Goal: Task Accomplishment & Management: Use online tool/utility

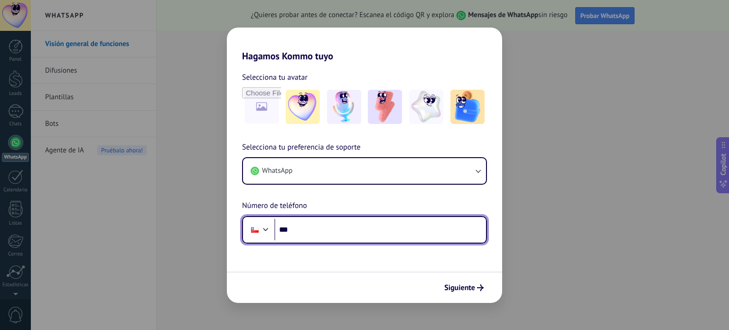
click at [376, 226] on input "***" at bounding box center [380, 230] width 212 height 22
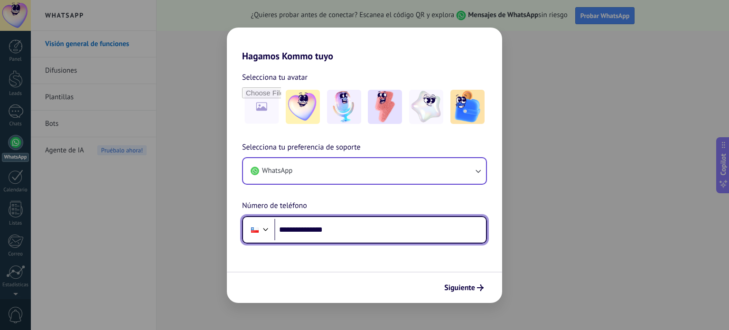
type input "**********"
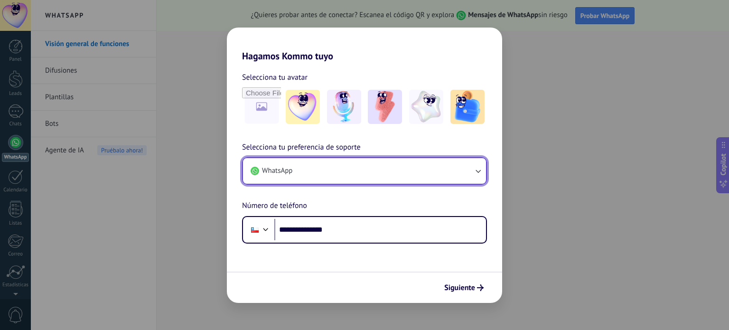
click at [462, 168] on button "WhatsApp" at bounding box center [364, 171] width 243 height 26
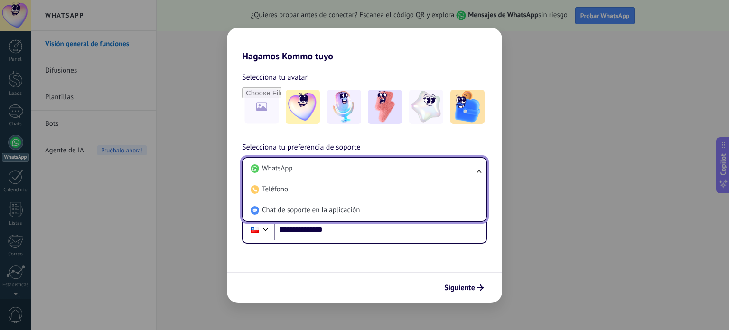
click at [462, 168] on li "WhatsApp" at bounding box center [363, 168] width 232 height 21
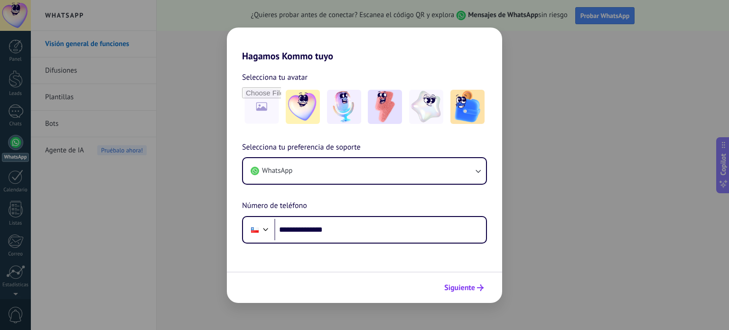
click at [479, 288] on use "submit" at bounding box center [480, 287] width 7 height 7
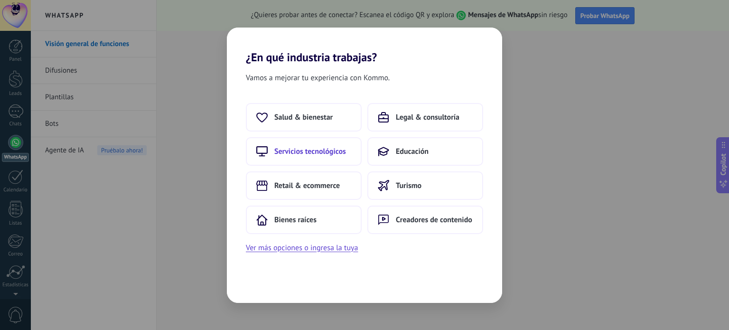
click at [324, 153] on span "Servicios tecnológicos" at bounding box center [310, 151] width 72 height 9
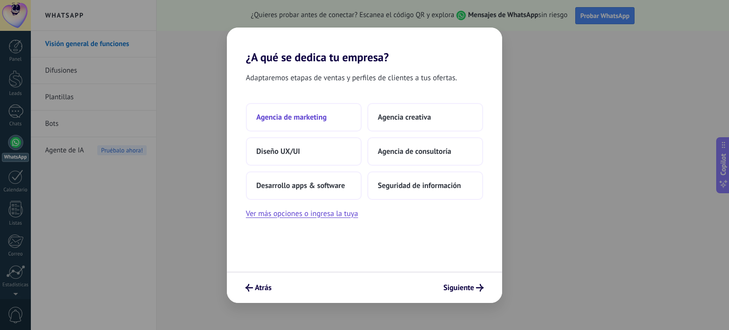
click at [321, 123] on button "Agencia de marketing" at bounding box center [304, 117] width 116 height 28
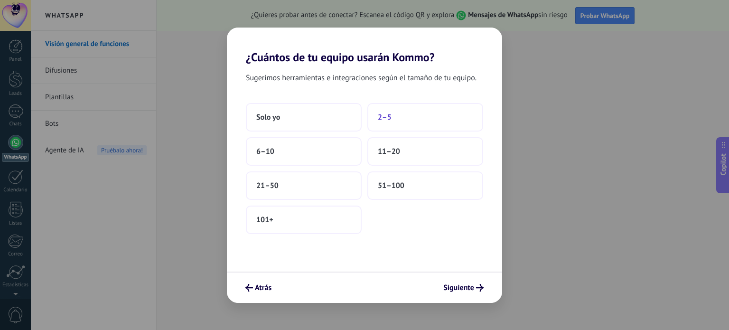
click at [409, 113] on button "2–5" at bounding box center [425, 117] width 116 height 28
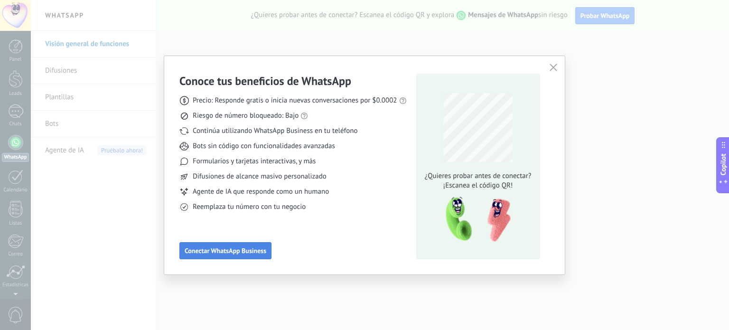
click at [223, 249] on span "Conectar WhatsApp Business" at bounding box center [226, 250] width 82 height 7
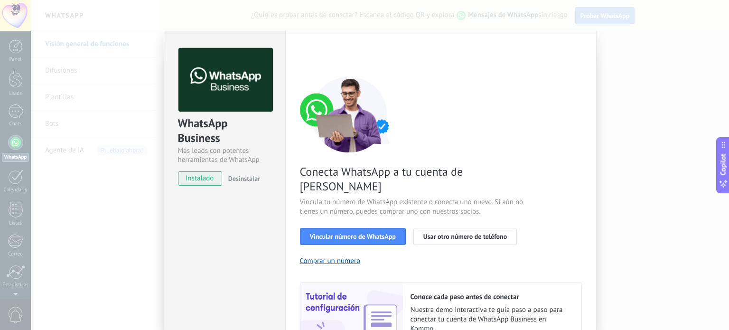
scroll to position [47, 0]
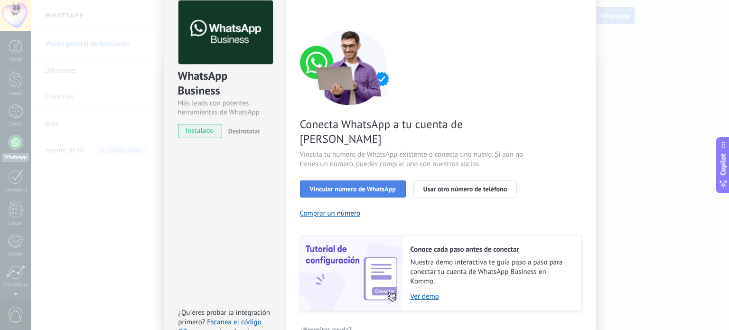
click at [346, 186] on span "Vincular número de WhatsApp" at bounding box center [353, 189] width 86 height 7
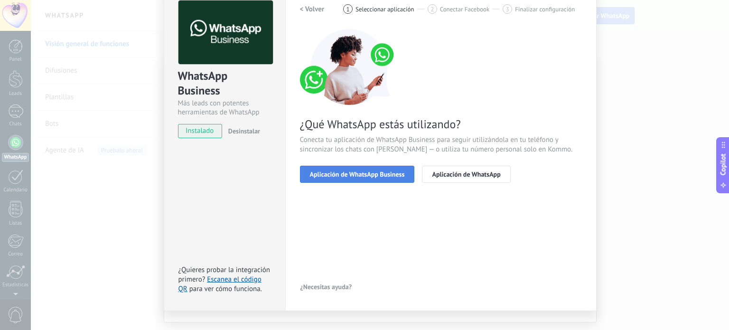
click at [357, 175] on span "Aplicación de WhatsApp Business" at bounding box center [357, 174] width 95 height 7
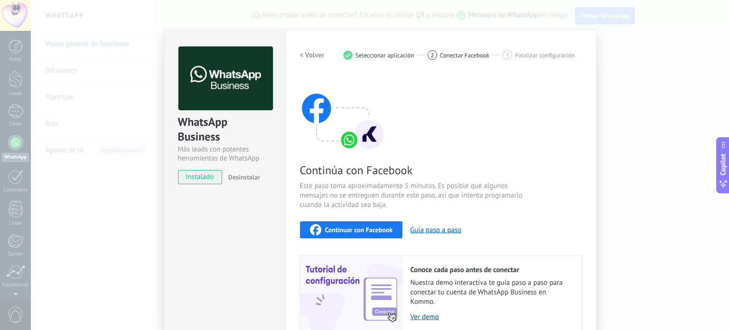
scroll to position [0, 0]
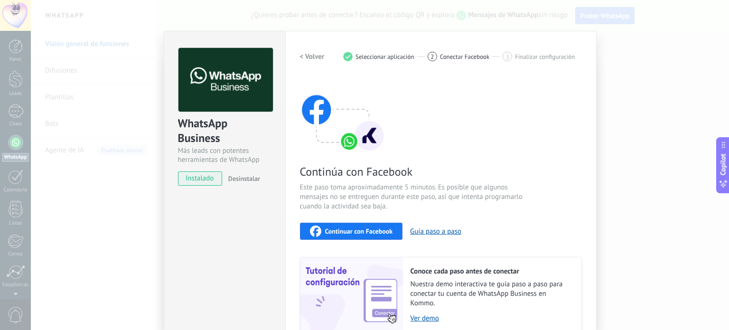
click at [352, 225] on div "Continuar con Facebook" at bounding box center [351, 230] width 83 height 11
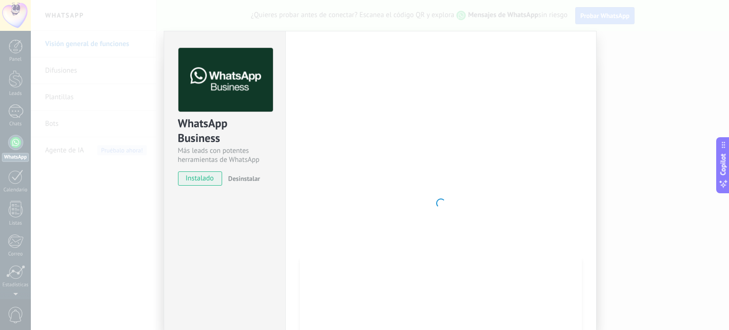
click at [351, 131] on div at bounding box center [441, 203] width 282 height 310
click at [380, 122] on div at bounding box center [441, 203] width 282 height 310
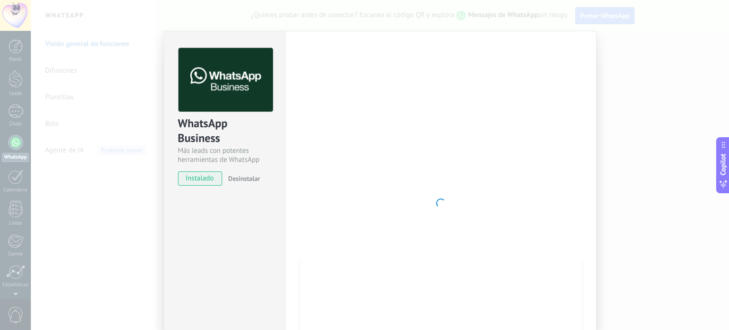
click at [207, 180] on span "instalado" at bounding box center [199, 178] width 43 height 14
click at [266, 212] on div "WhatsApp Business Más leads con potentes herramientas de WhatsApp instalado Des…" at bounding box center [225, 203] width 122 height 345
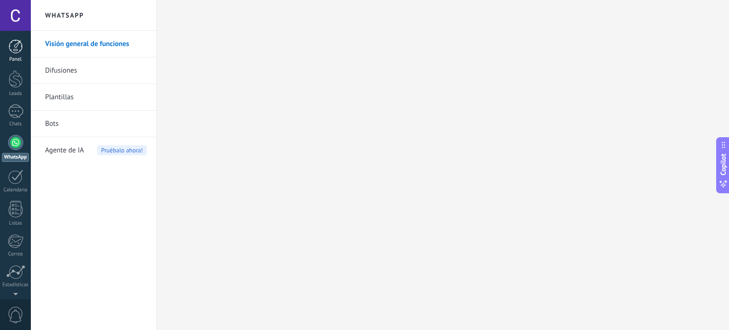
click at [21, 60] on div "Panel" at bounding box center [16, 59] width 28 height 6
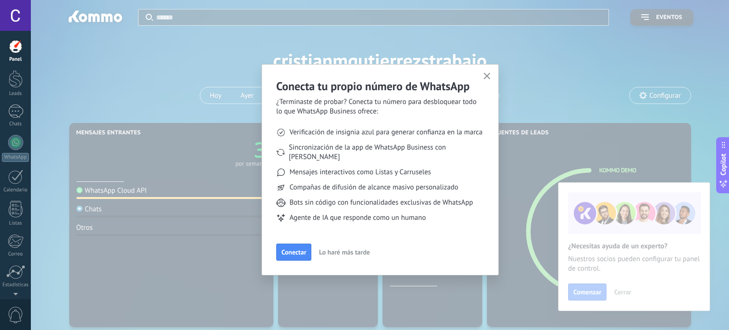
click at [344, 249] on span "Lo haré más tarde" at bounding box center [344, 252] width 51 height 7
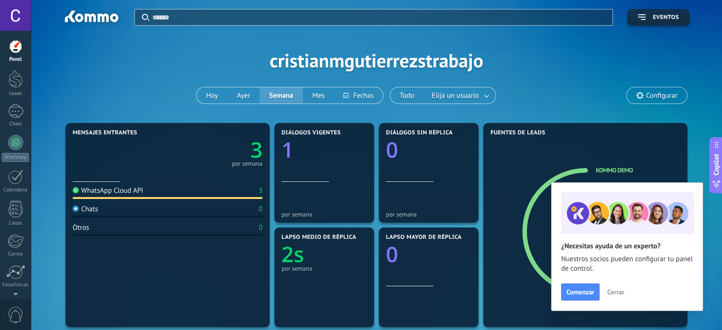
click at [621, 291] on span "Cerrar" at bounding box center [615, 292] width 17 height 7
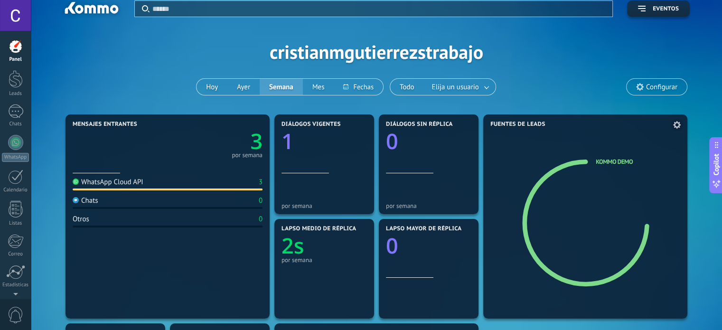
scroll to position [15, 0]
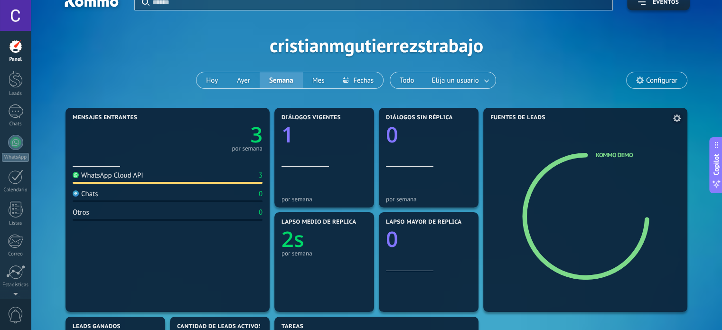
click at [557, 131] on div "Fuentes de leads Kommo Demo" at bounding box center [585, 210] width 204 height 204
click at [12, 81] on div at bounding box center [16, 79] width 14 height 18
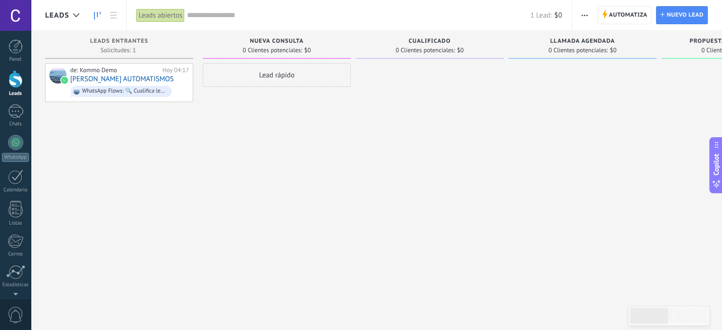
click at [191, 138] on div "de: Kommo Demo [DATE] 04:17 [PERSON_NAME] AUTOMATISMOS WhatsApp Flows: 🔍 Cualif…" at bounding box center [119, 166] width 148 height 206
click at [118, 92] on div "WhatsApp Flows: 🔍 Cualifica leads con WhatsApp Flows 📝" at bounding box center [124, 91] width 85 height 7
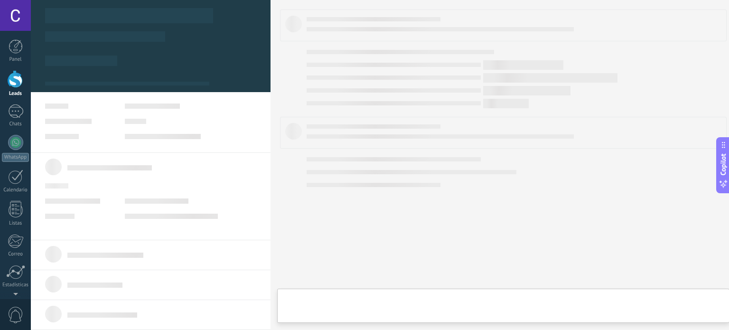
click at [118, 92] on body ".abecls-1,.abecls-2{fill-rule:evenodd}.abecls-2{fill:#fff} .abhcls-1{fill:none}…" at bounding box center [364, 165] width 729 height 330
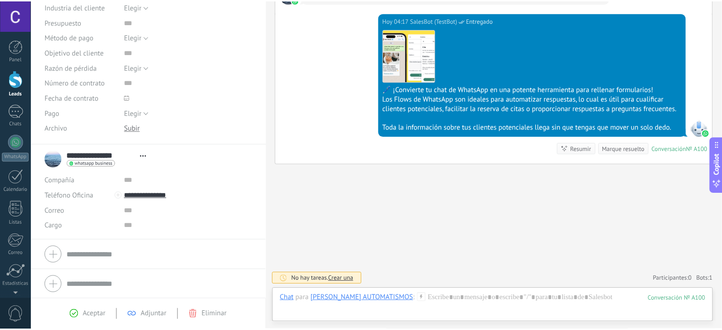
scroll to position [141, 0]
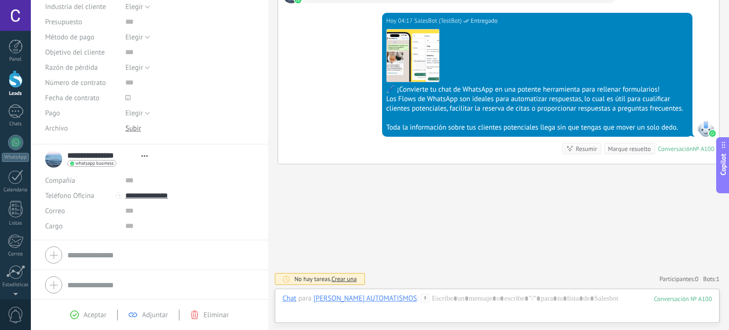
click at [89, 165] on span "whatsapp business" at bounding box center [94, 163] width 38 height 5
click at [11, 27] on div at bounding box center [364, 165] width 729 height 330
click at [10, 8] on div at bounding box center [15, 15] width 31 height 31
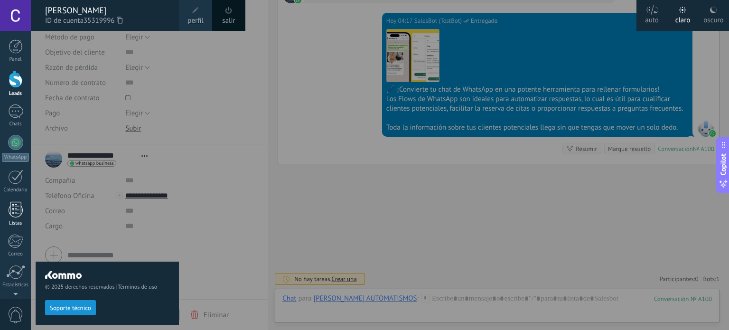
click at [19, 213] on div at bounding box center [16, 209] width 14 height 17
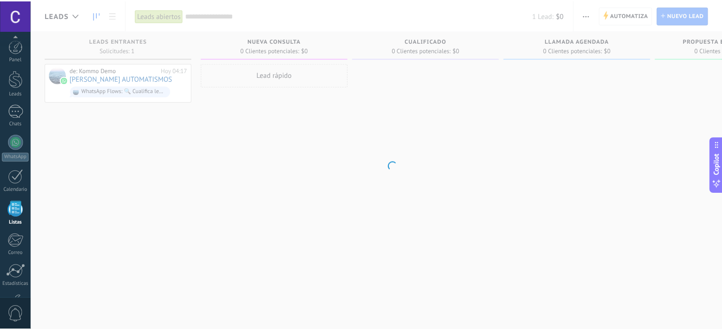
scroll to position [65, 0]
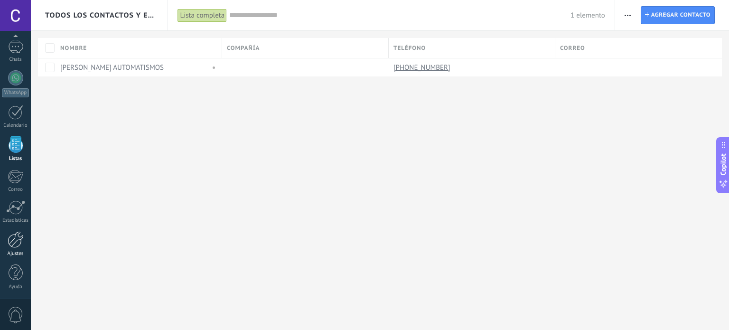
click at [18, 239] on div at bounding box center [16, 239] width 16 height 17
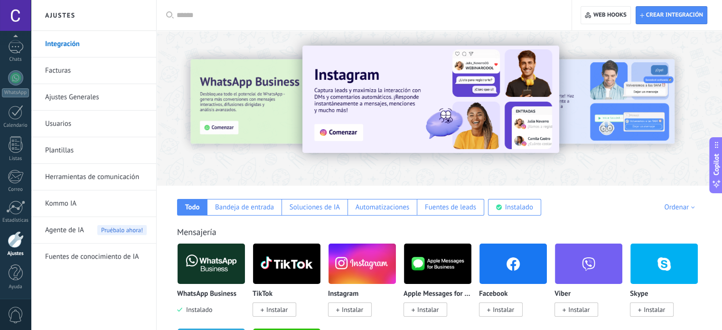
click at [118, 175] on link "Herramientas de comunicación" at bounding box center [96, 177] width 102 height 27
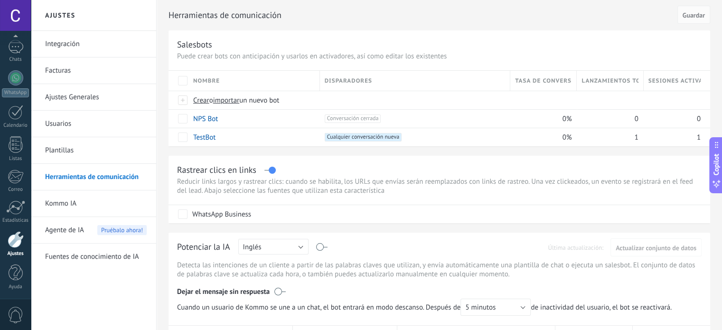
click at [94, 9] on h2 "Ajustes" at bounding box center [94, 15] width 102 height 31
click at [97, 41] on link "Integración" at bounding box center [96, 44] width 102 height 27
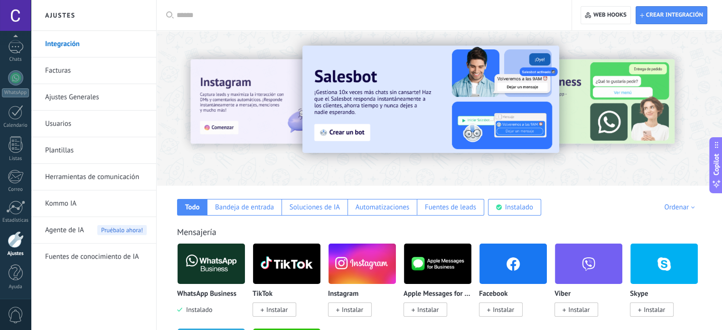
click at [285, 14] on input "text" at bounding box center [368, 15] width 382 height 10
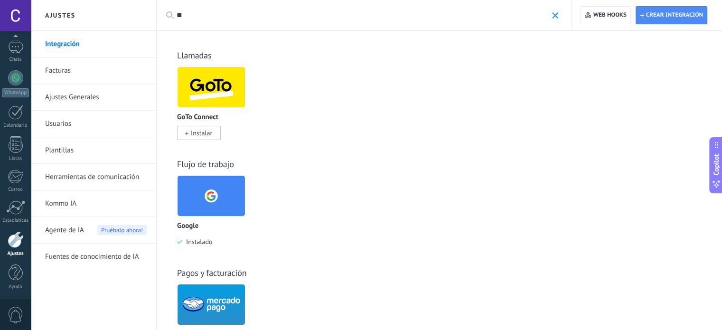
click at [208, 12] on input "**" at bounding box center [362, 15] width 371 height 10
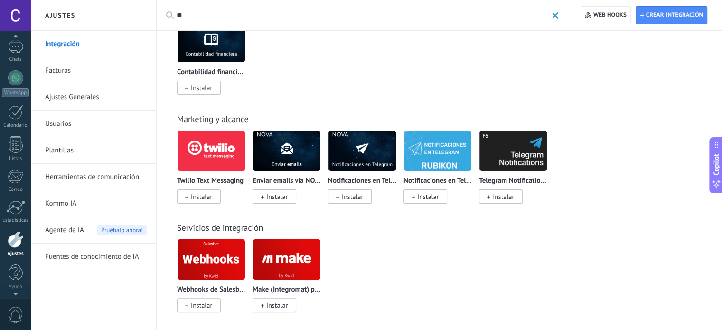
scroll to position [153, 0]
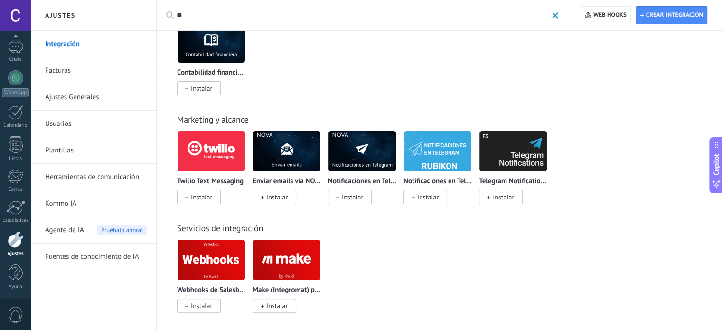
type input "**"
click at [9, 81] on div at bounding box center [15, 77] width 15 height 15
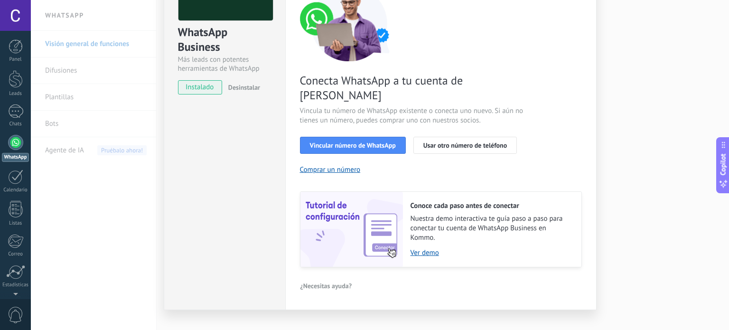
scroll to position [91, 0]
click at [374, 142] on span "Vincular número de WhatsApp" at bounding box center [353, 145] width 86 height 7
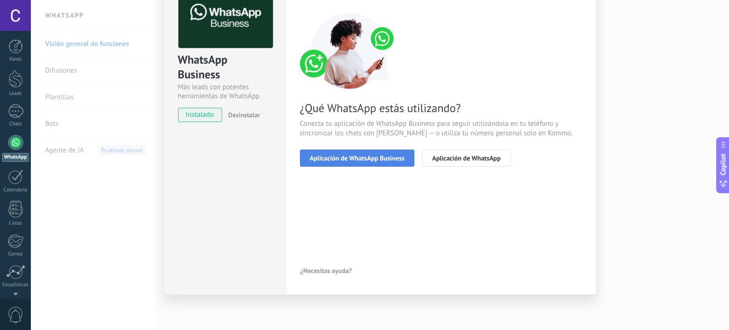
click at [379, 156] on span "Aplicación de WhatsApp Business" at bounding box center [357, 158] width 95 height 7
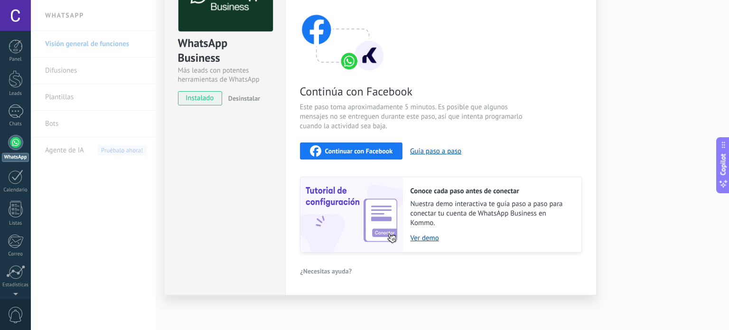
scroll to position [33, 0]
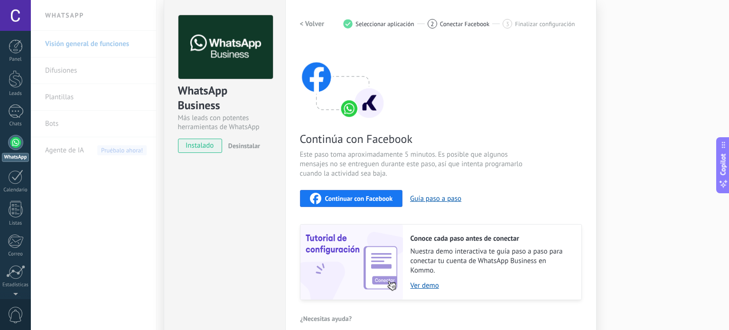
click at [353, 191] on button "Continuar con Facebook" at bounding box center [351, 198] width 103 height 17
click at [459, 24] on span "Conectar Facebook" at bounding box center [465, 23] width 50 height 7
click at [553, 47] on div "Continúa con Facebook Este paso toma aproximadamente 5 minutos. Es posible que …" at bounding box center [441, 172] width 282 height 256
